Goal: Transaction & Acquisition: Obtain resource

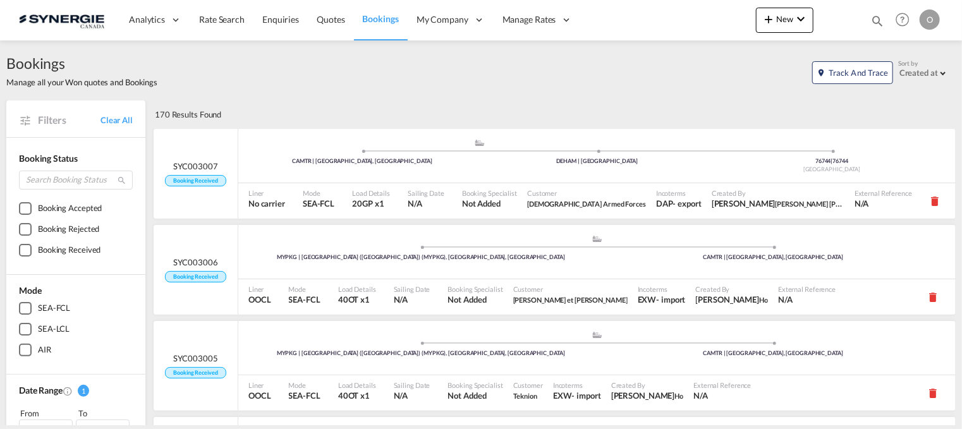
drag, startPoint x: 879, startPoint y: 18, endPoint x: 863, endPoint y: 21, distance: 16.1
click at [877, 21] on md-icon "icon-magnify" at bounding box center [877, 21] width 14 height 14
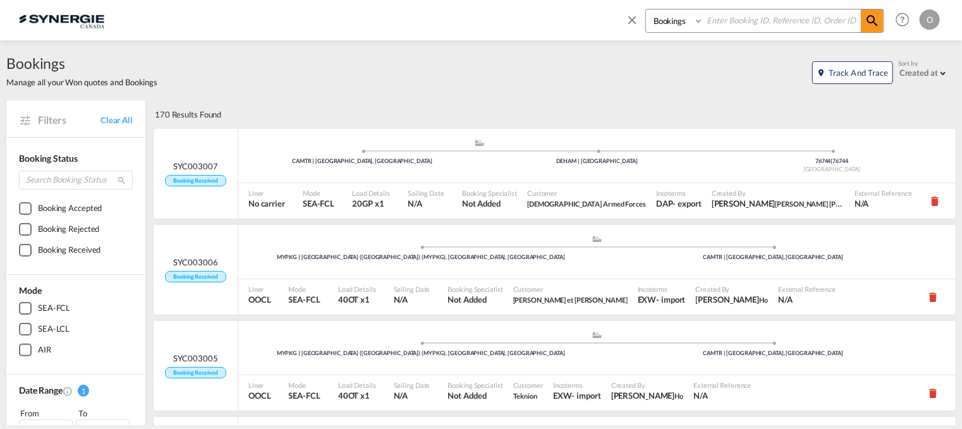
click at [686, 18] on select "Bookings Quotes Enquiries" at bounding box center [676, 20] width 60 height 23
select select "Quotes"
click at [646, 9] on select "Bookings Quotes Enquiries" at bounding box center [676, 20] width 60 height 23
click at [722, 22] on input at bounding box center [782, 20] width 157 height 22
paste input "SYC000014179"
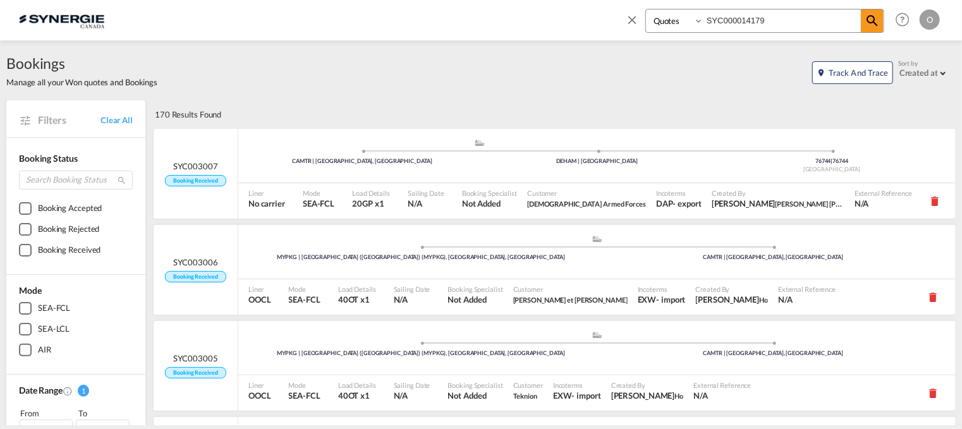
type input "SYC000014179"
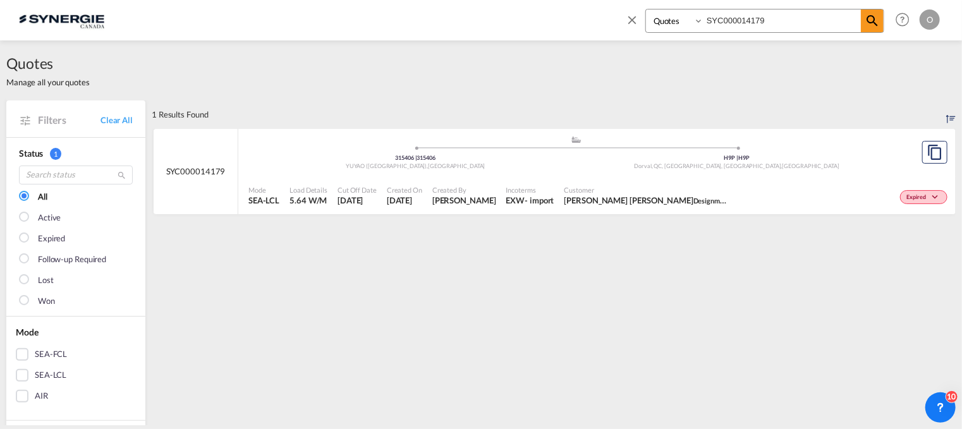
click at [685, 173] on div ".a{fill:#aaa8ad;} .a{fill:#aaa8ad;} 315406 | 315406 YUYAO ([GEOGRAPHIC_DATA]) ,…" at bounding box center [575, 154] width 655 height 38
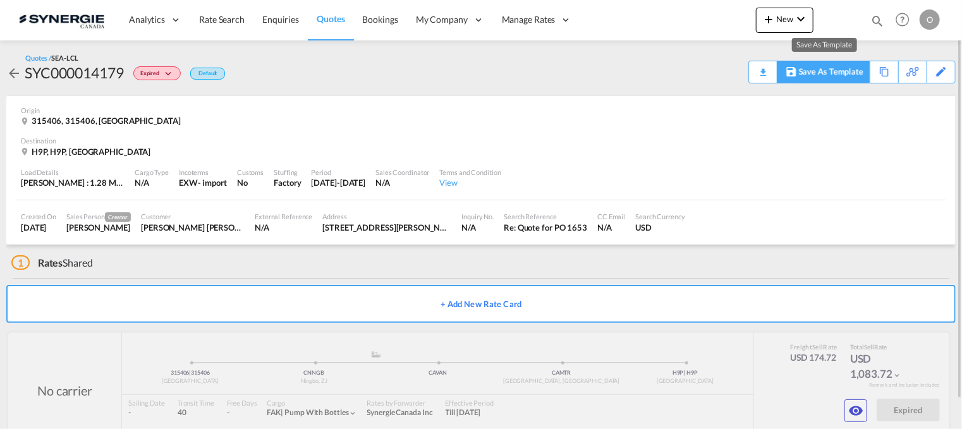
click at [822, 62] on div "Save As Template" at bounding box center [831, 71] width 64 height 21
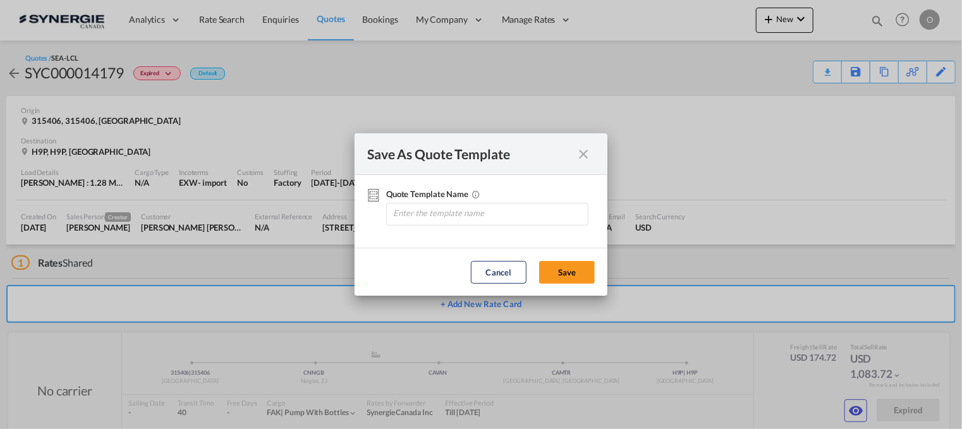
click at [584, 150] on md-icon "icon-close fg-AAA8AD cursor" at bounding box center [583, 154] width 15 height 15
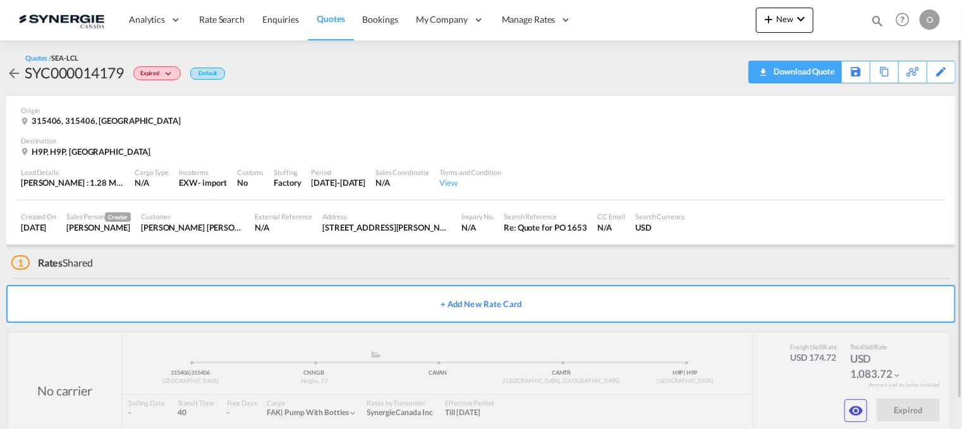
click at [818, 76] on div "Download Quote" at bounding box center [803, 71] width 64 height 20
